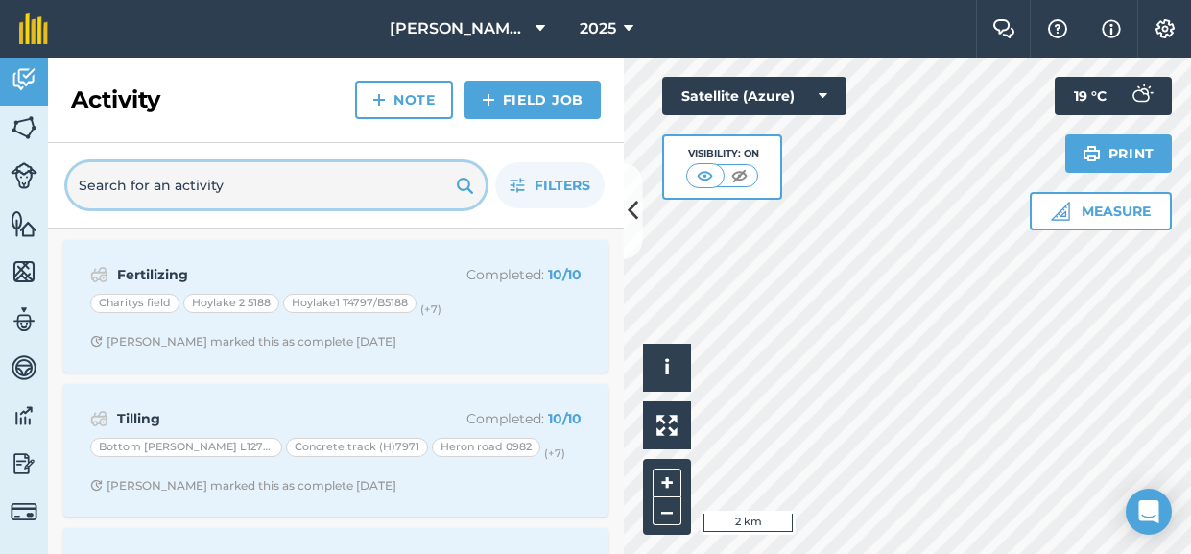
click at [293, 192] on input "text" at bounding box center [276, 185] width 418 height 46
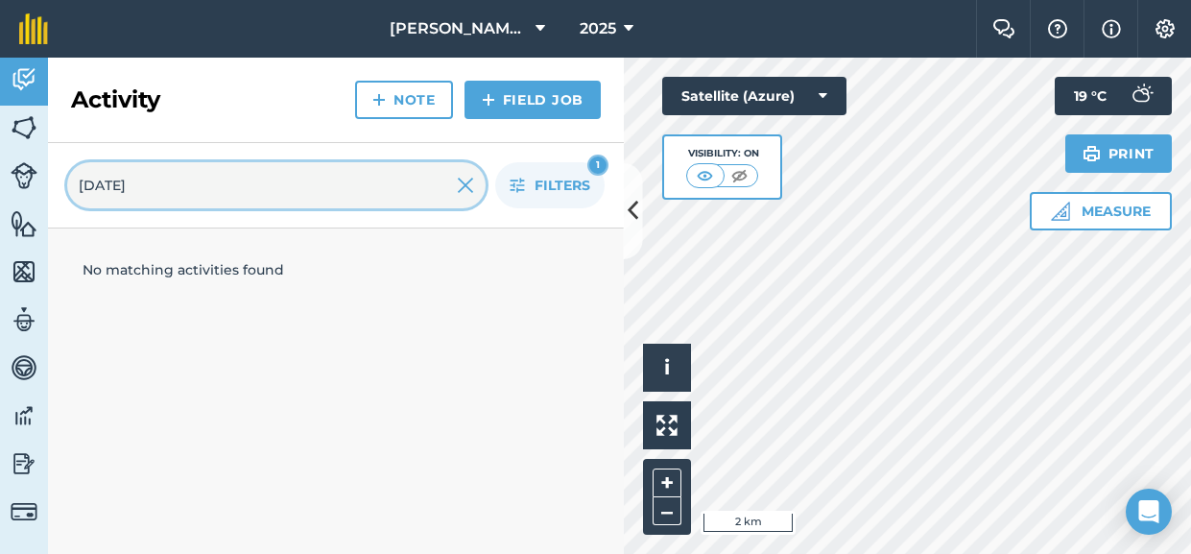
type input "[DATE]"
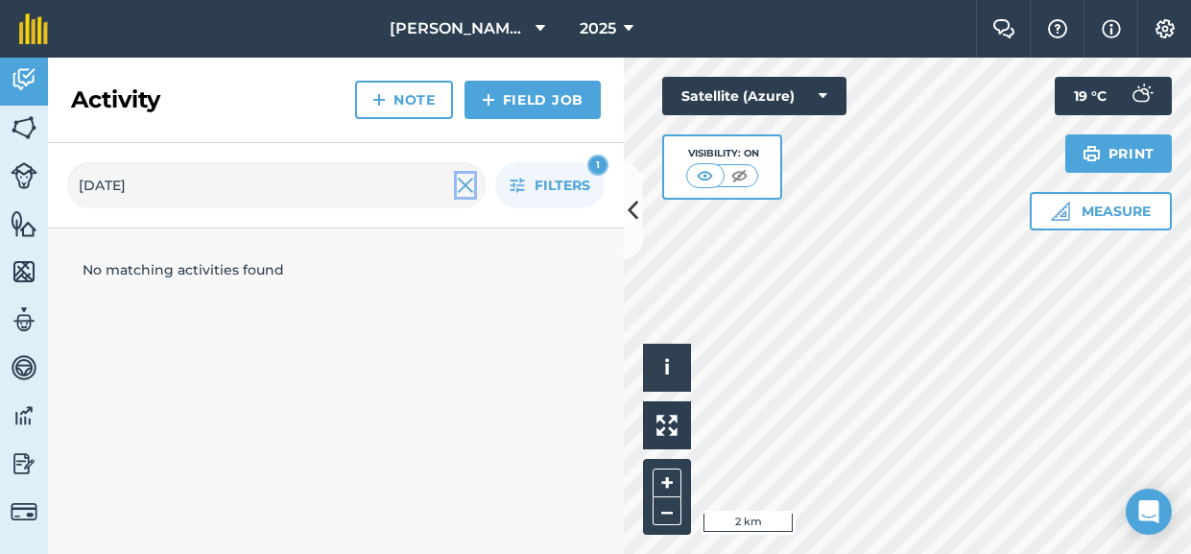
click at [464, 185] on img at bounding box center [465, 185] width 17 height 23
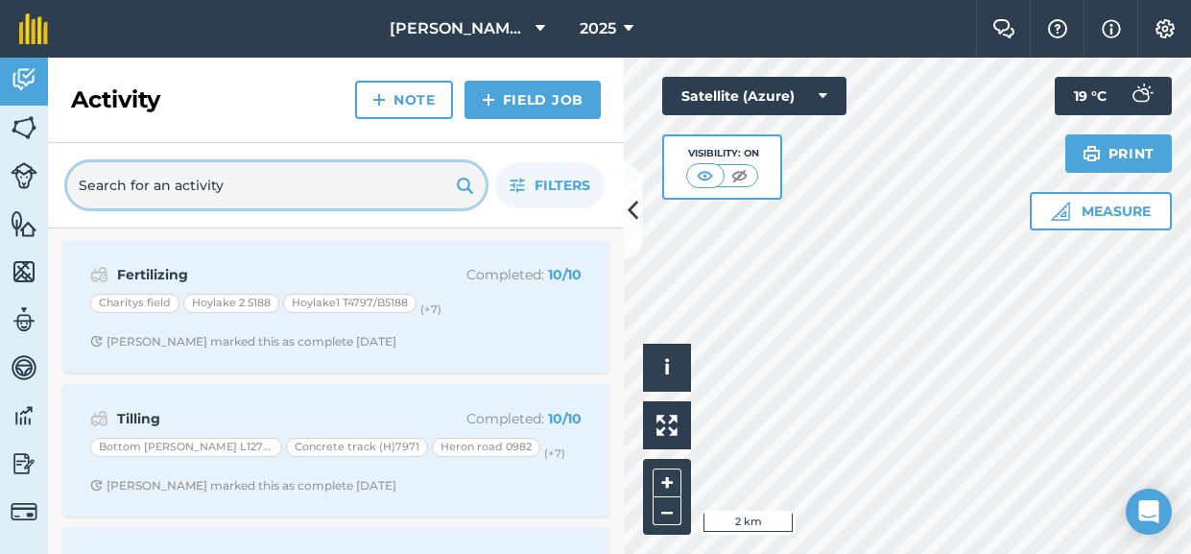
click at [320, 184] on input "text" at bounding box center [276, 185] width 418 height 46
type input "fertil"
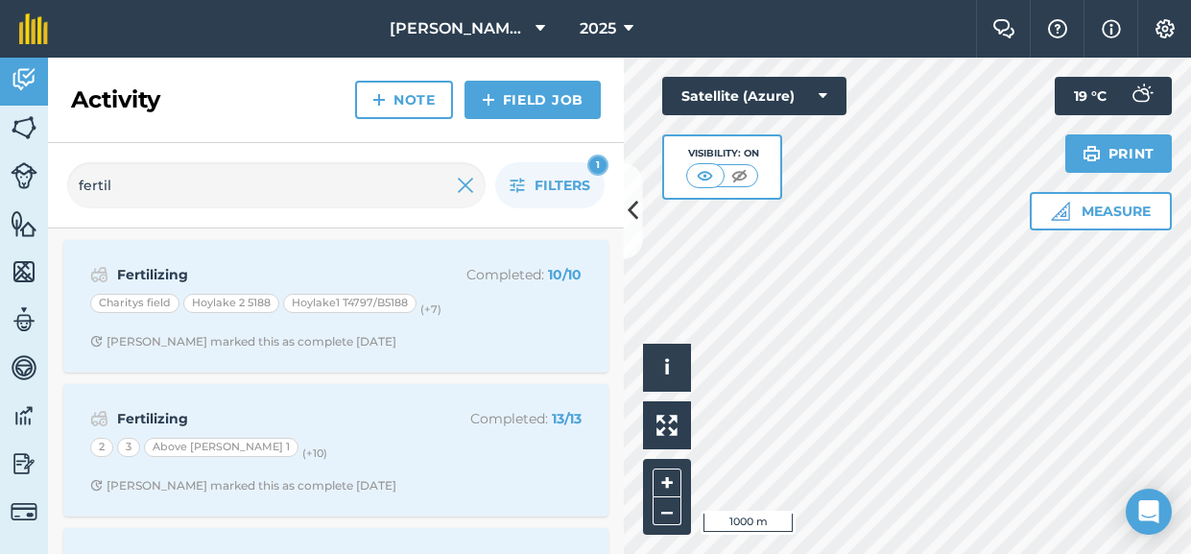
click at [622, 173] on div "Activity Fields Livestock Features Maps Team Vehicles Data Reporting Billing Tu…" at bounding box center [595, 306] width 1191 height 496
click at [668, 515] on button "–" at bounding box center [667, 511] width 29 height 28
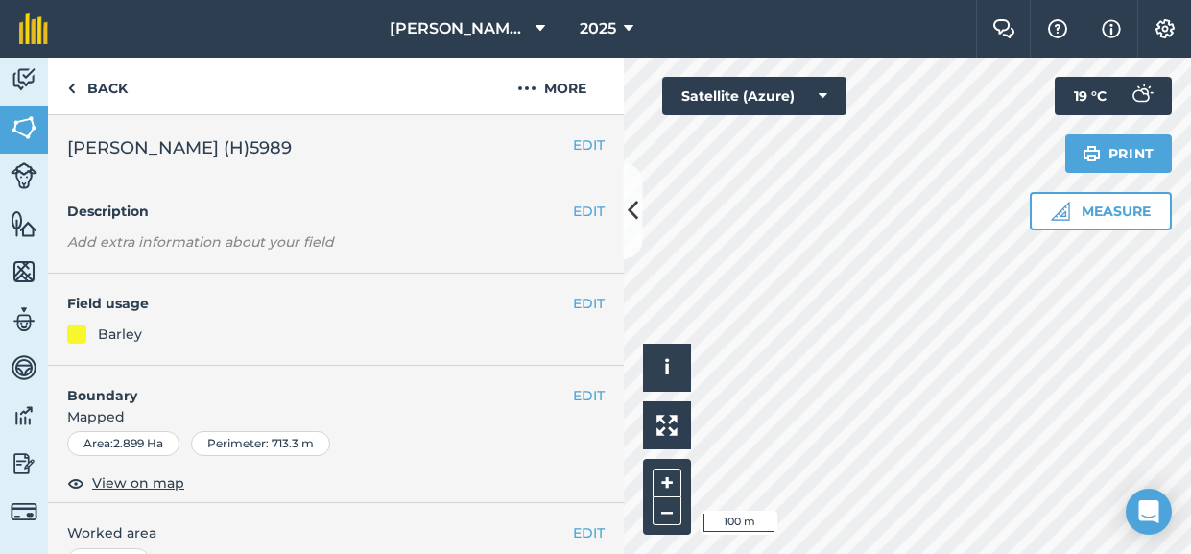
click at [252, 97] on div "Back More" at bounding box center [336, 87] width 576 height 58
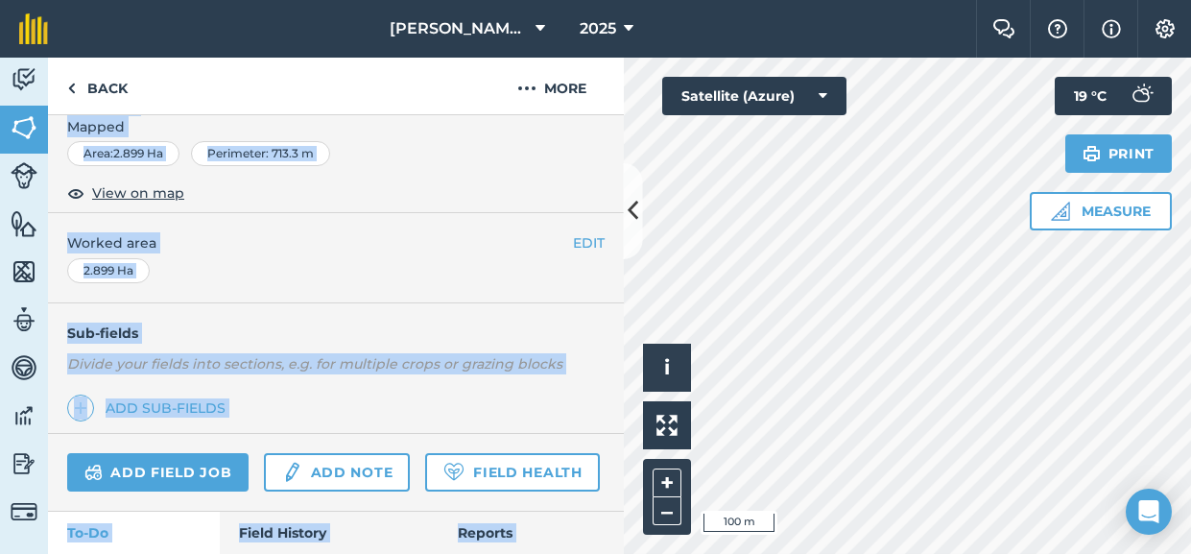
scroll to position [364, 0]
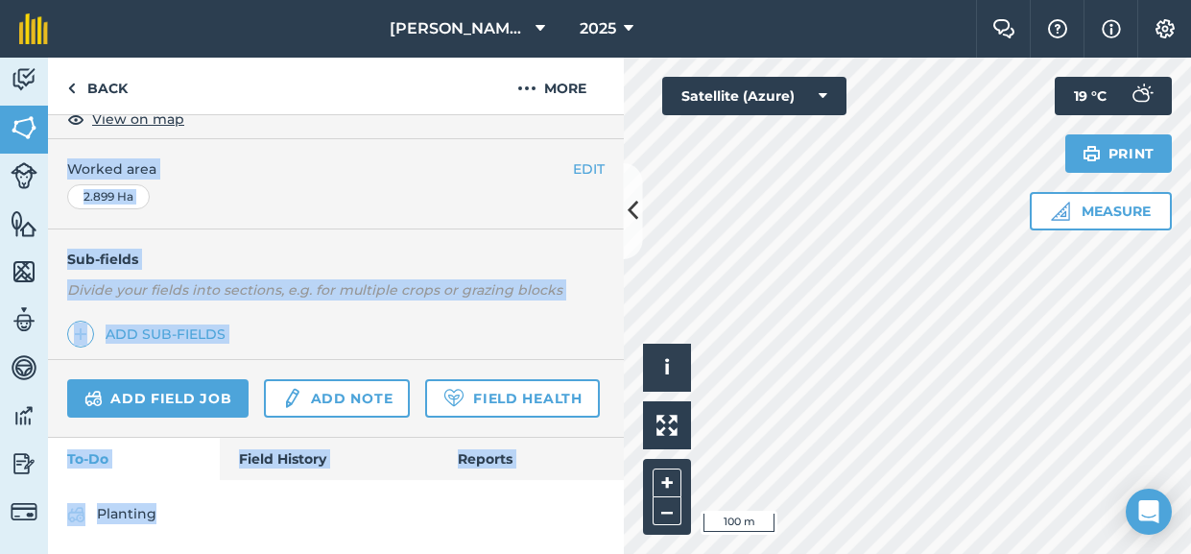
drag, startPoint x: 276, startPoint y: 340, endPoint x: 291, endPoint y: 552, distance: 212.6
click at [291, 552] on div "EDIT [PERSON_NAME] (H)5989 EDIT Description Add extra information about your fi…" at bounding box center [336, 334] width 576 height 439
click at [523, 484] on div "Planting" at bounding box center [336, 518] width 576 height 77
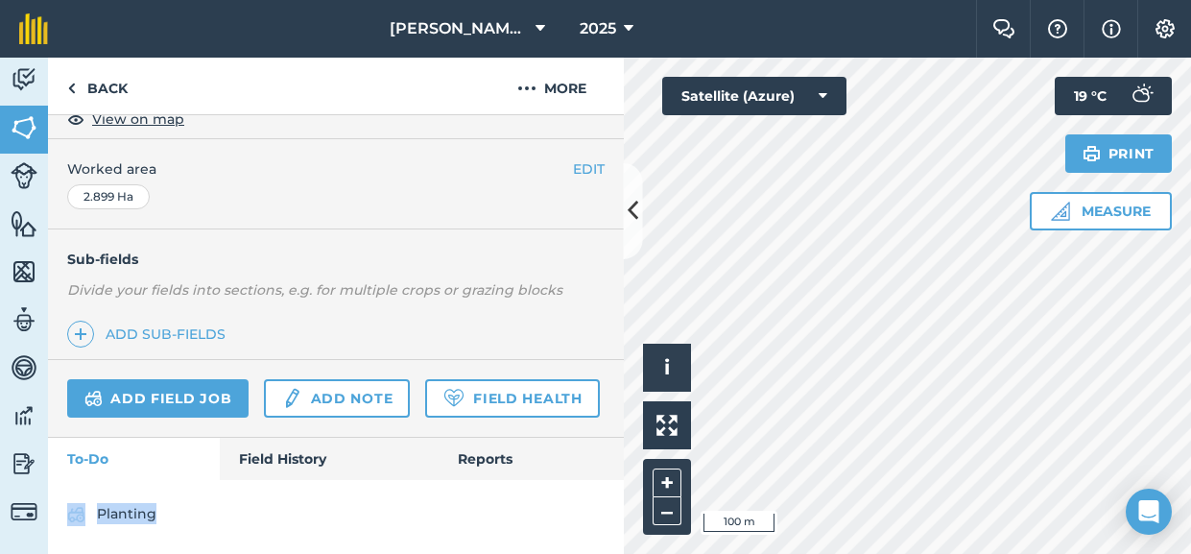
drag, startPoint x: 522, startPoint y: 484, endPoint x: 557, endPoint y: 552, distance: 76.4
click at [557, 552] on div "Planting" at bounding box center [336, 518] width 576 height 77
click at [270, 463] on link "Field History" at bounding box center [329, 459] width 218 height 42
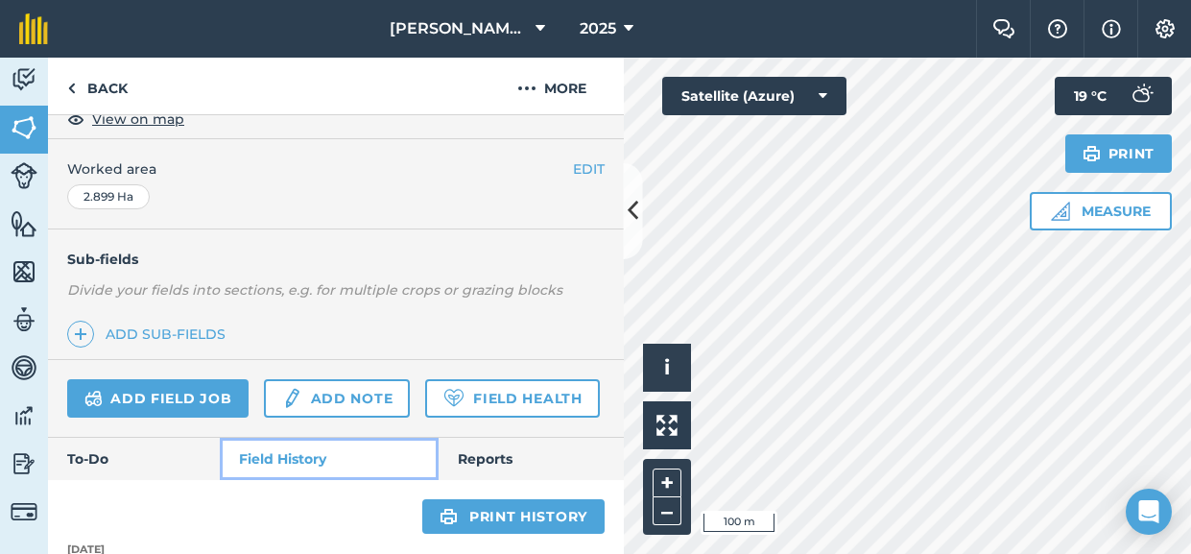
click at [270, 464] on link "Field History" at bounding box center [329, 459] width 218 height 42
drag, startPoint x: 368, startPoint y: 513, endPoint x: 379, endPoint y: 552, distance: 40.1
click at [631, 552] on div "Activity Fields Livestock Features Maps Team Vehicles Data Reporting Billing Tu…" at bounding box center [595, 306] width 1191 height 496
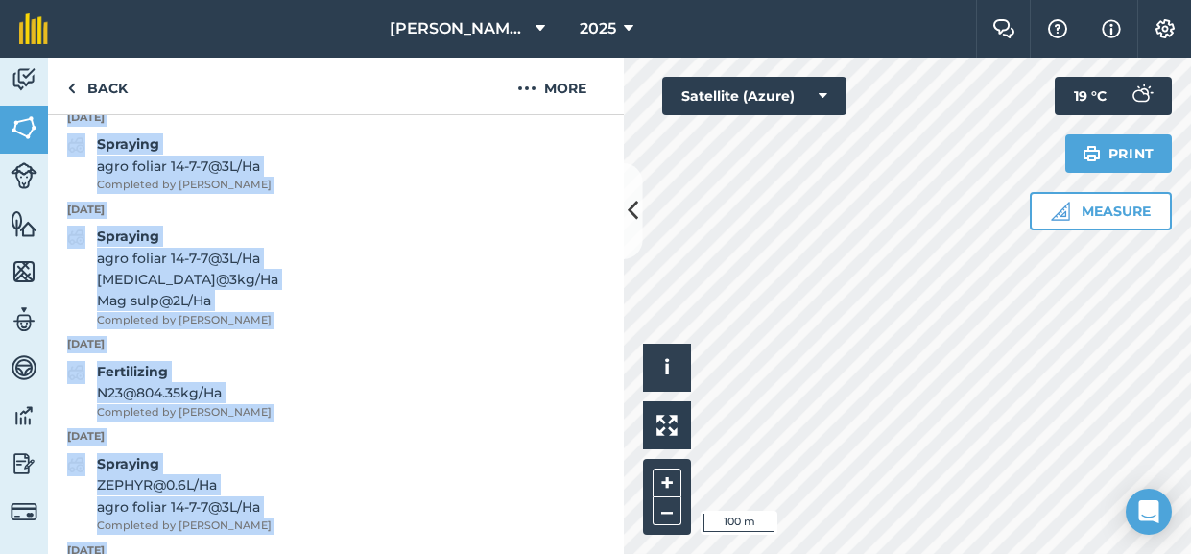
scroll to position [960, 0]
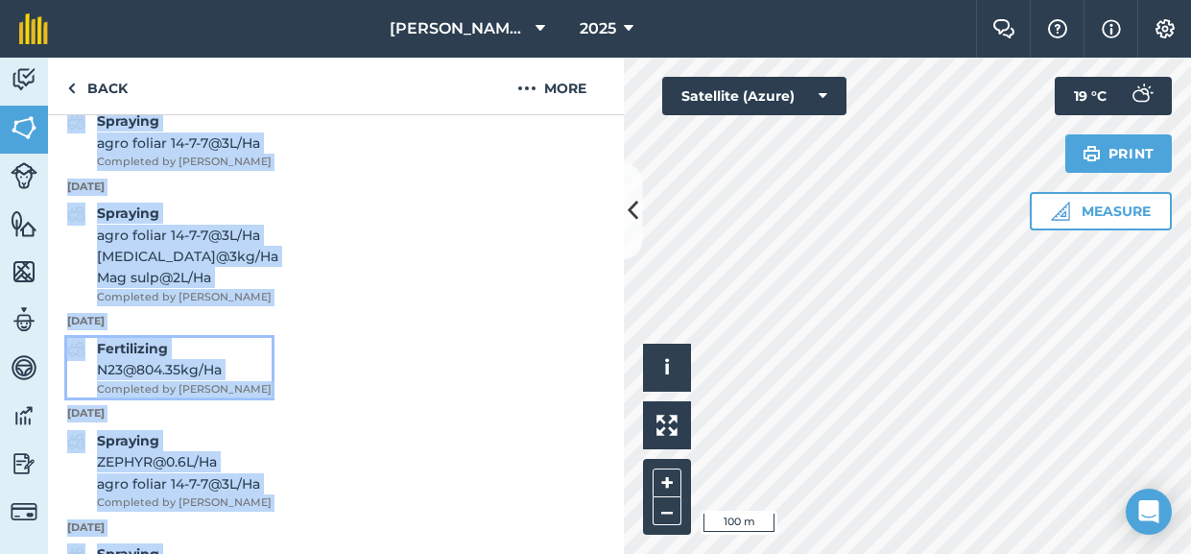
click at [145, 353] on strong "Fertilizing" at bounding box center [132, 348] width 71 height 17
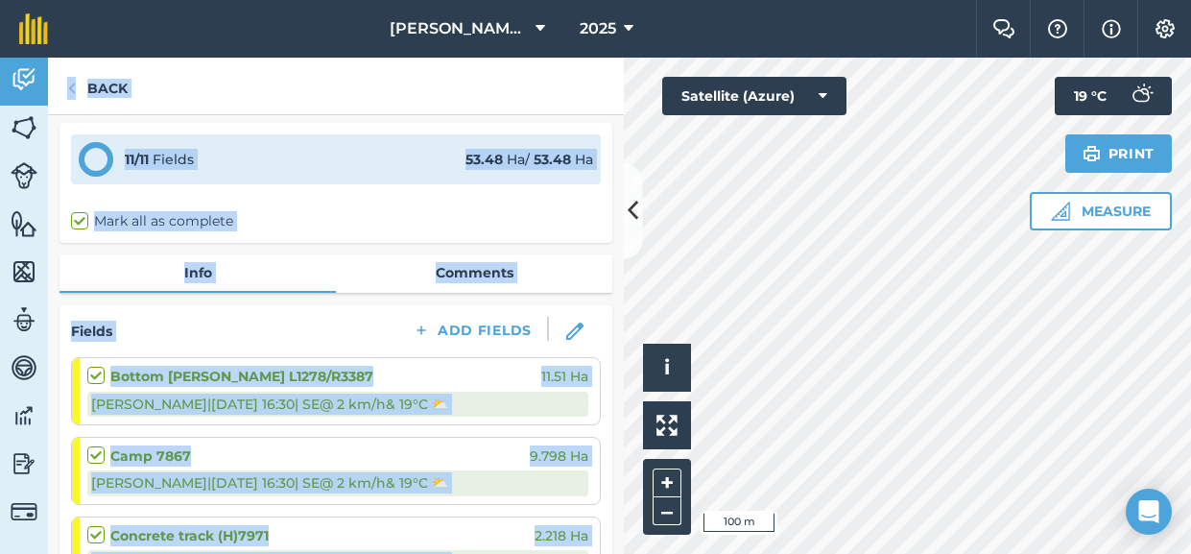
scroll to position [38, 0]
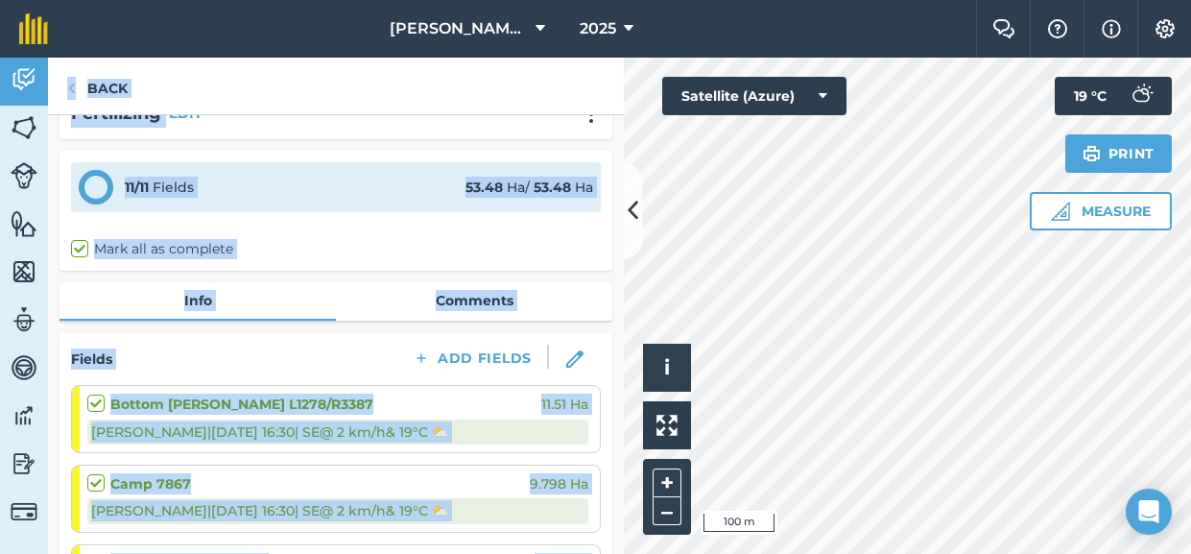
click at [575, 232] on div "11 / 11 Fields 53.48 Ha / 53.48 [PERSON_NAME] all as complete" at bounding box center [335, 211] width 553 height 120
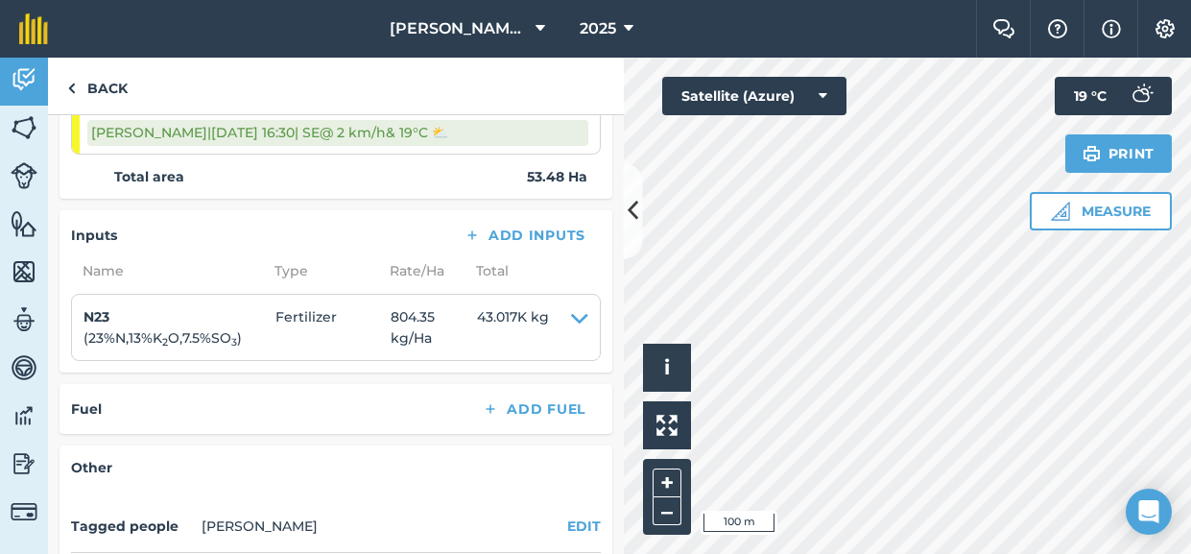
scroll to position [1138, 0]
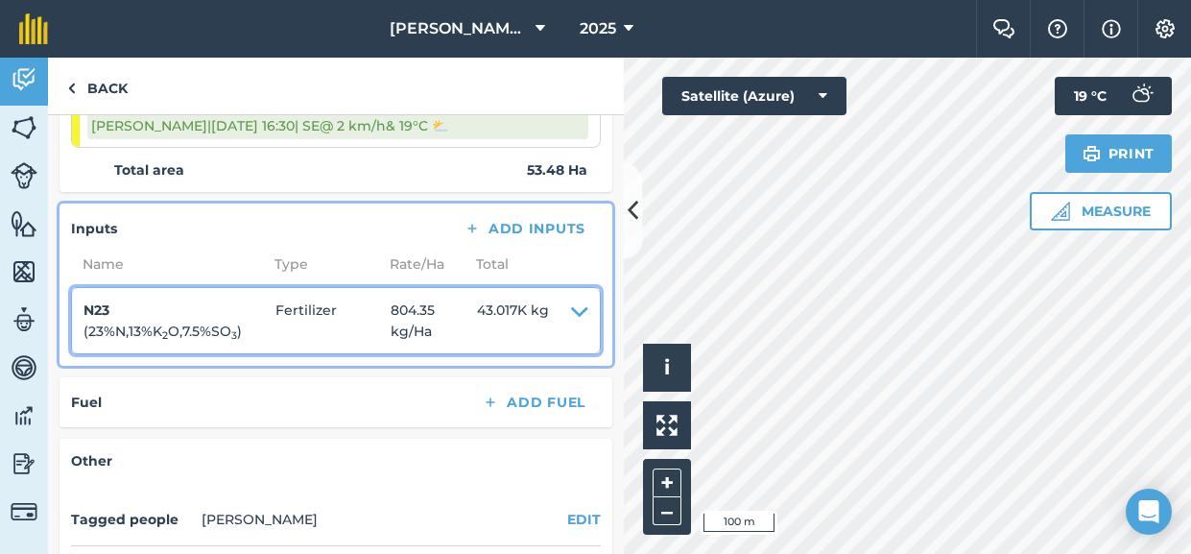
click at [578, 299] on icon at bounding box center [579, 320] width 17 height 43
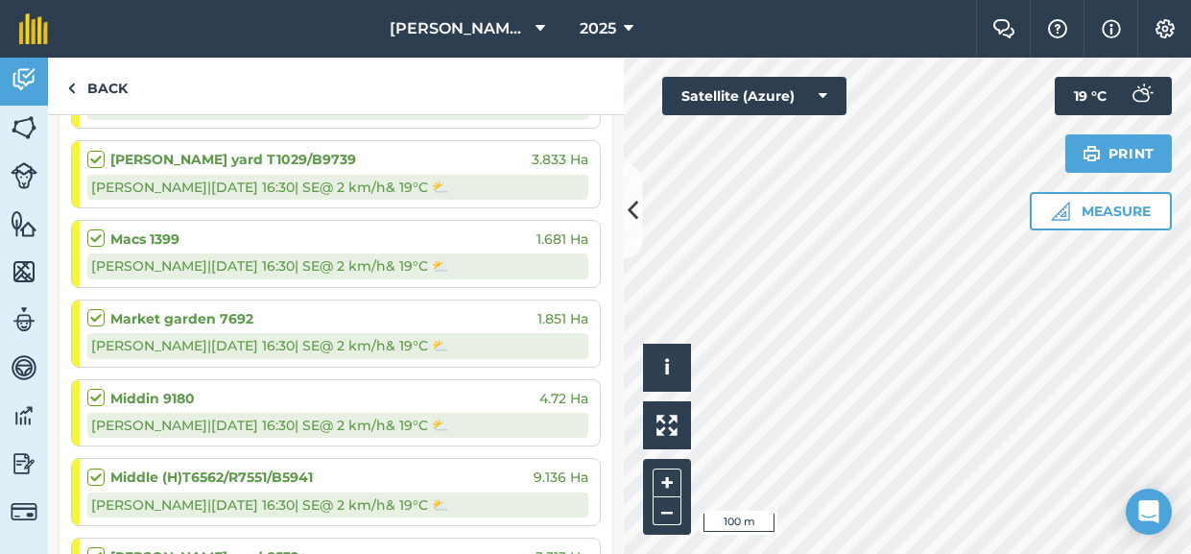
scroll to position [574, 0]
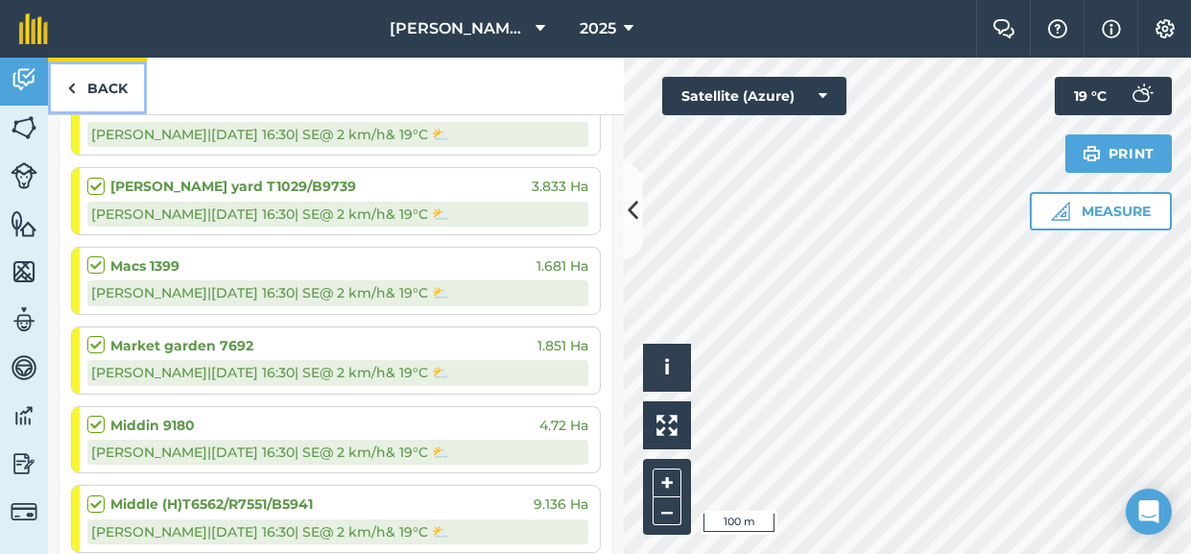
click at [100, 91] on link "Back" at bounding box center [97, 86] width 99 height 57
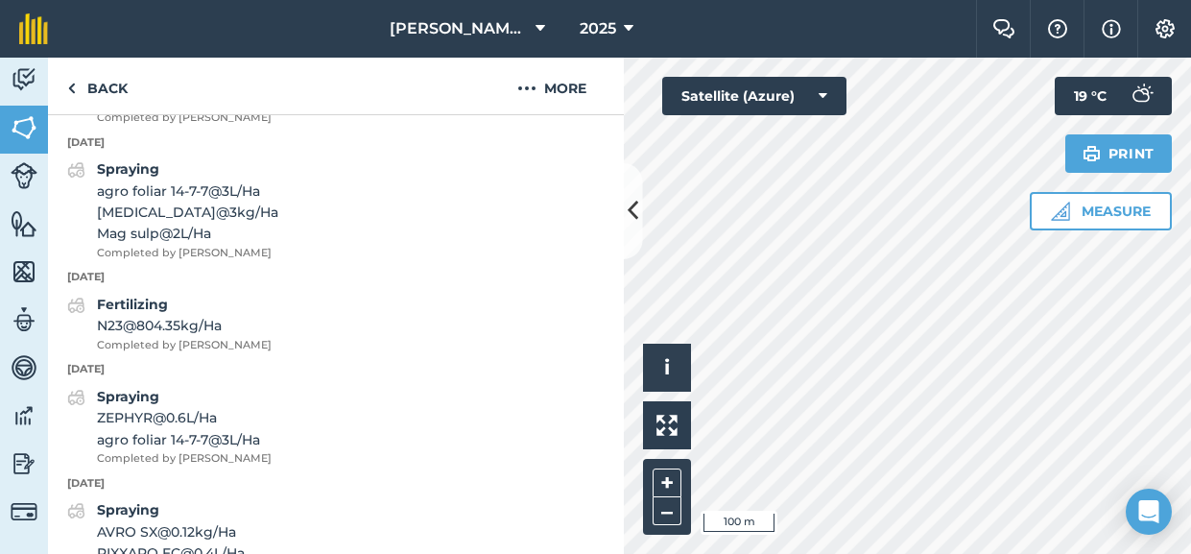
scroll to position [993, 0]
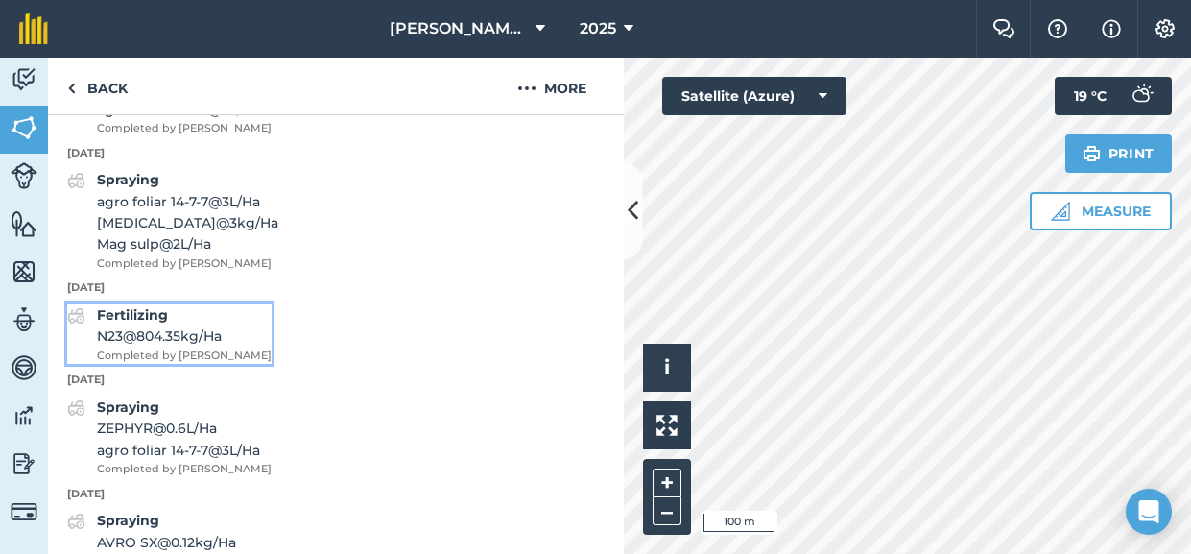
click at [131, 311] on strong "Fertilizing" at bounding box center [132, 314] width 71 height 17
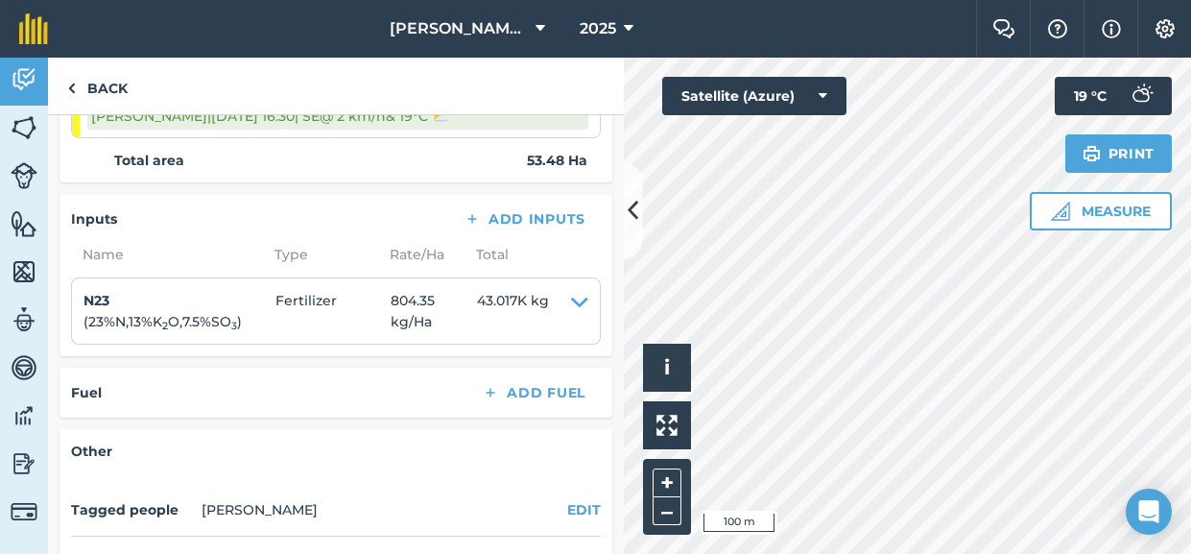
scroll to position [1134, 0]
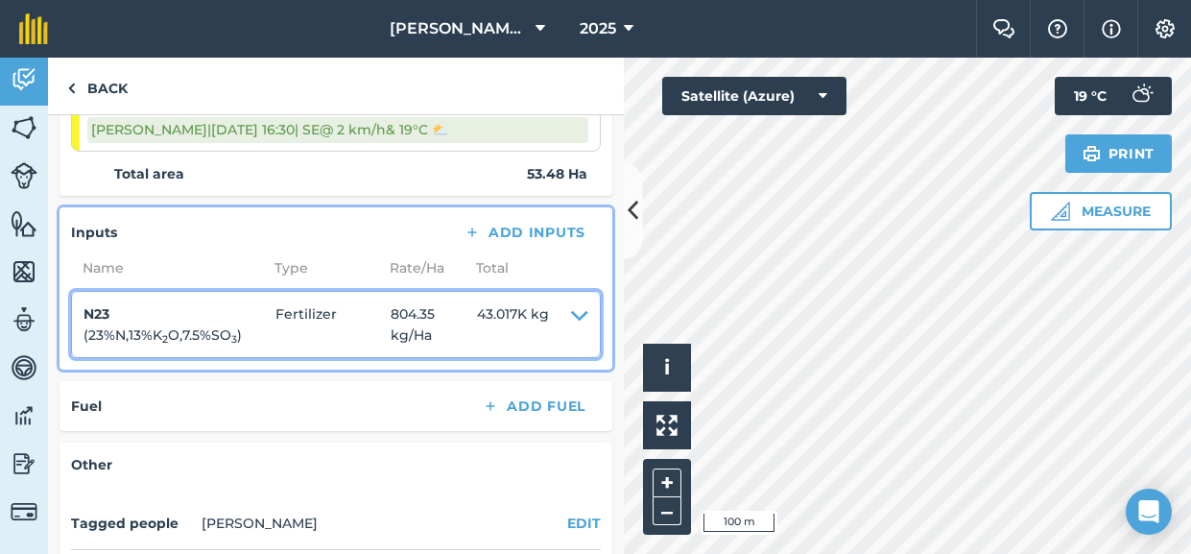
click at [579, 311] on icon at bounding box center [579, 324] width 17 height 43
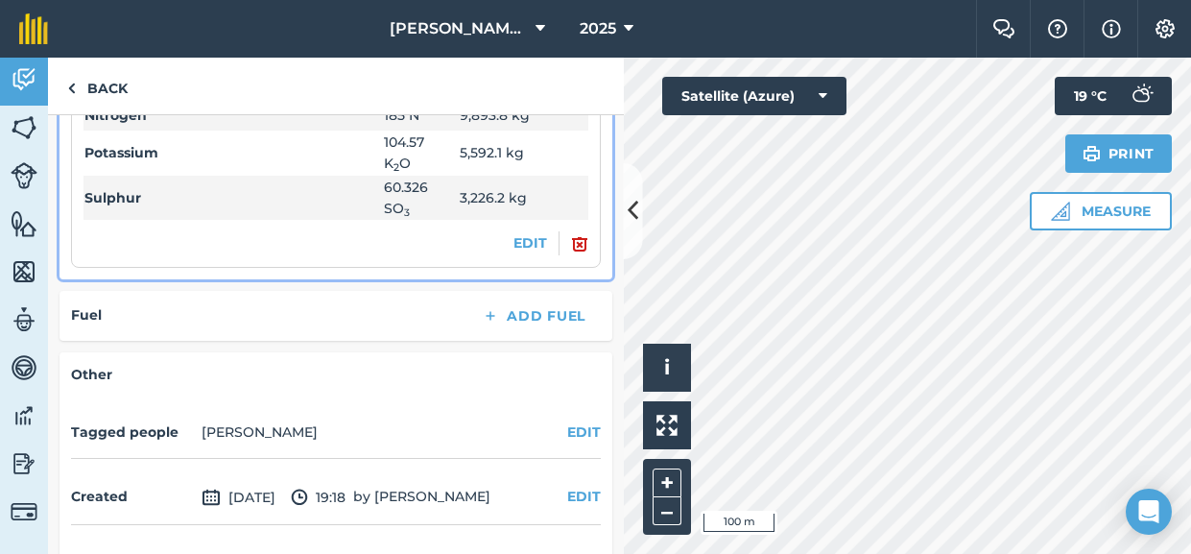
scroll to position [1457, 0]
